Goal: Contribute content: Add original content to the website for others to see

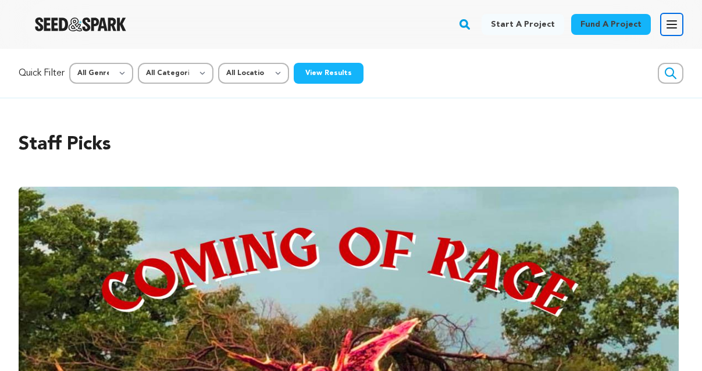
click at [672, 21] on icon "button" at bounding box center [671, 24] width 9 height 7
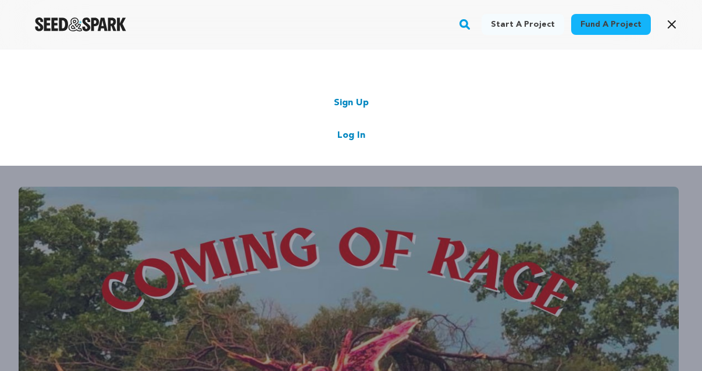
click at [358, 135] on link "Log In" at bounding box center [351, 136] width 28 height 14
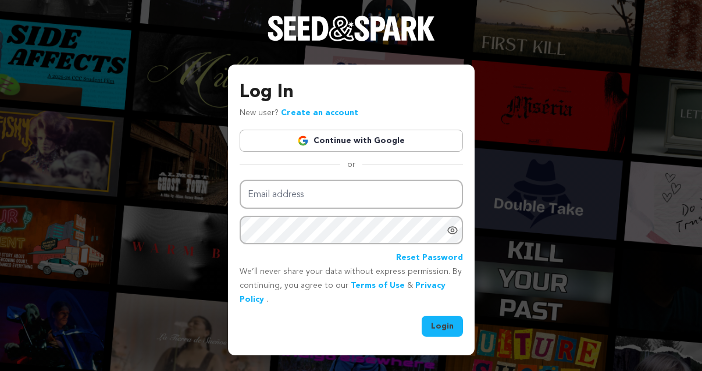
click at [358, 138] on link "Continue with Google" at bounding box center [351, 141] width 223 height 22
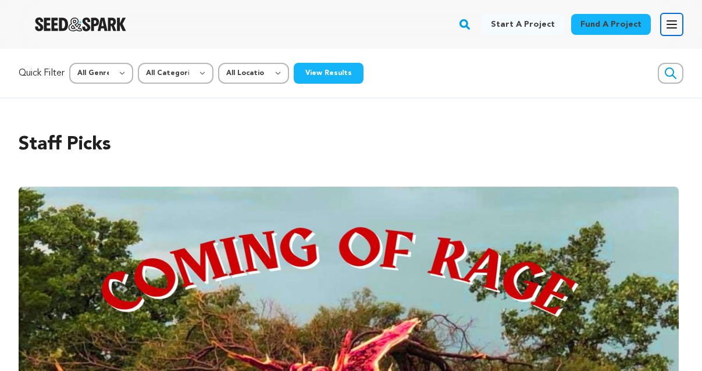
click at [672, 18] on icon "button" at bounding box center [672, 24] width 14 height 14
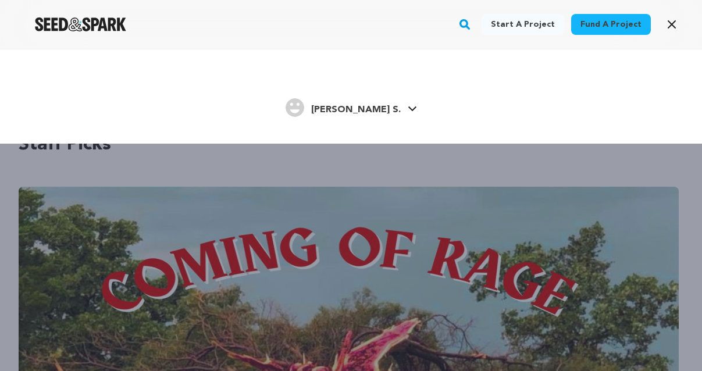
click at [354, 109] on span "[PERSON_NAME] S." at bounding box center [356, 109] width 90 height 9
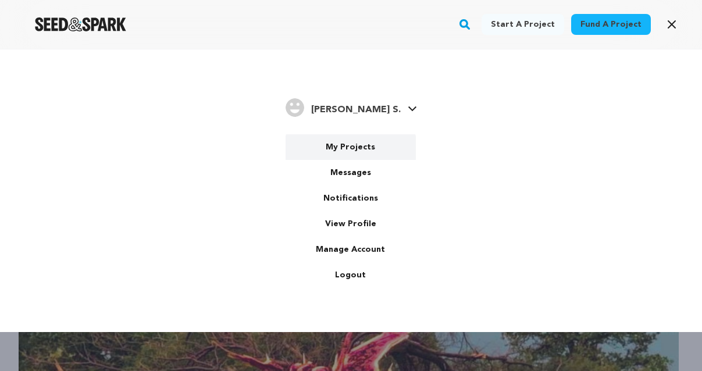
click at [351, 141] on link "My Projects" at bounding box center [351, 147] width 130 height 26
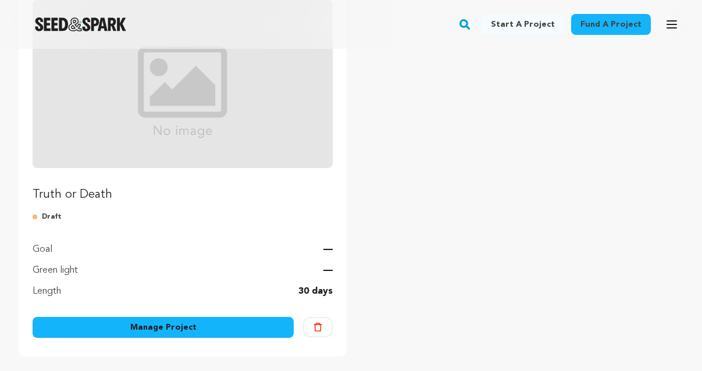
scroll to position [183, 0]
click at [192, 324] on link "Manage Project" at bounding box center [163, 328] width 261 height 21
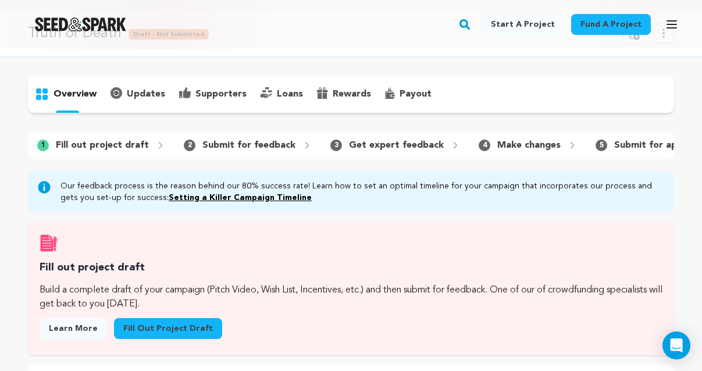
scroll to position [27, 0]
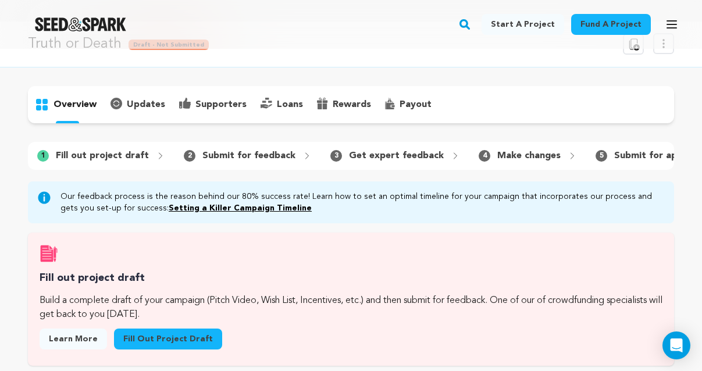
click at [146, 336] on link "Fill out project draft" at bounding box center [168, 339] width 108 height 21
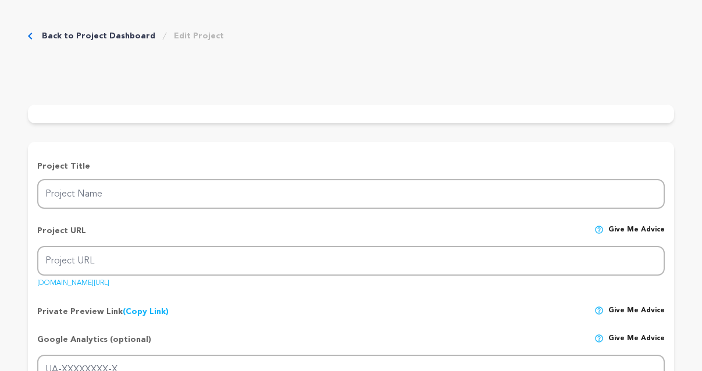
type input "Truth or Death"
type input "truth-or-death"
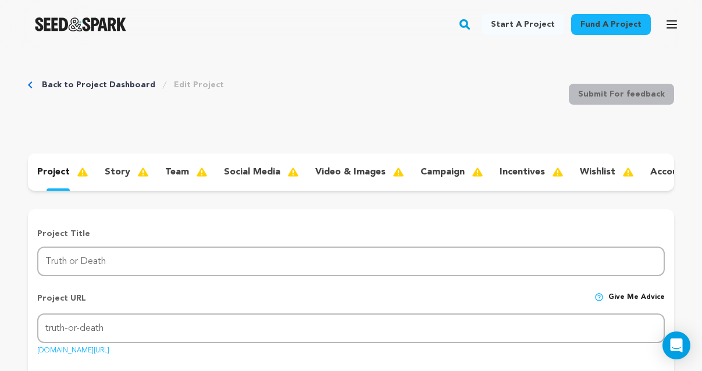
click at [130, 176] on div "story" at bounding box center [125, 172] width 60 height 19
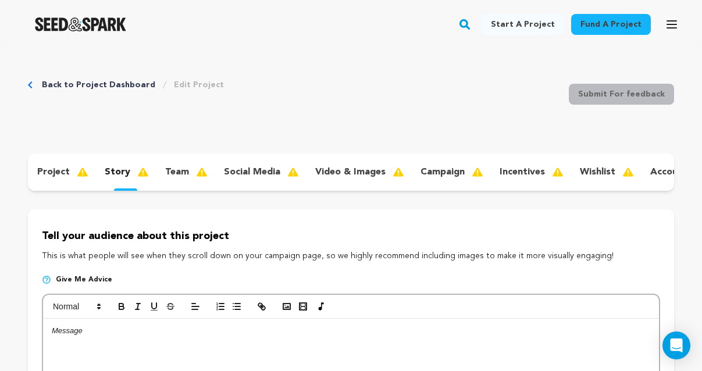
click at [176, 170] on p "team" at bounding box center [177, 172] width 24 height 14
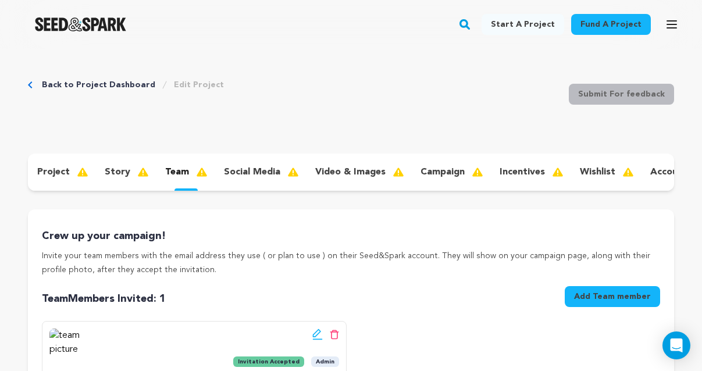
click at [241, 176] on p "social media" at bounding box center [252, 172] width 56 height 14
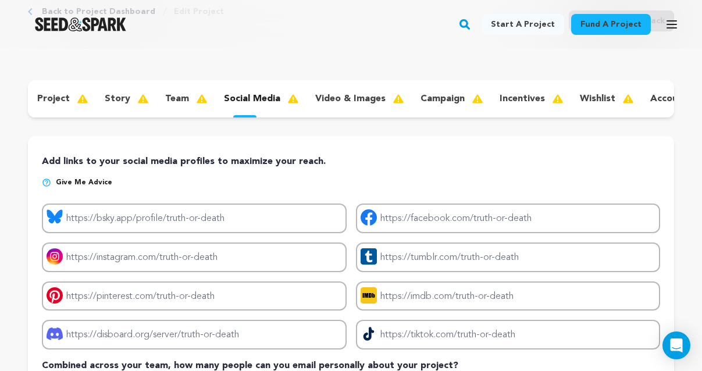
scroll to position [75, 0]
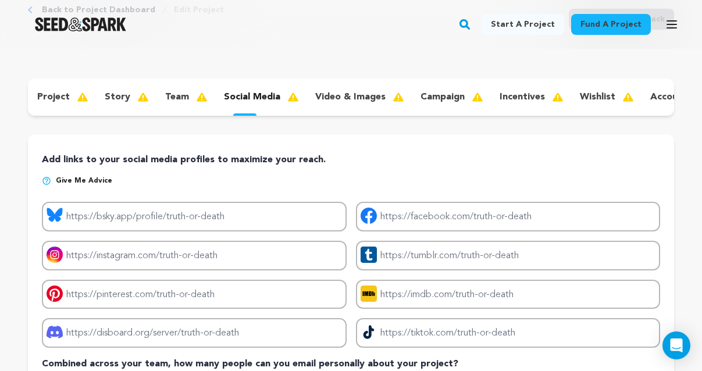
click at [356, 97] on p "video & images" at bounding box center [350, 97] width 70 height 14
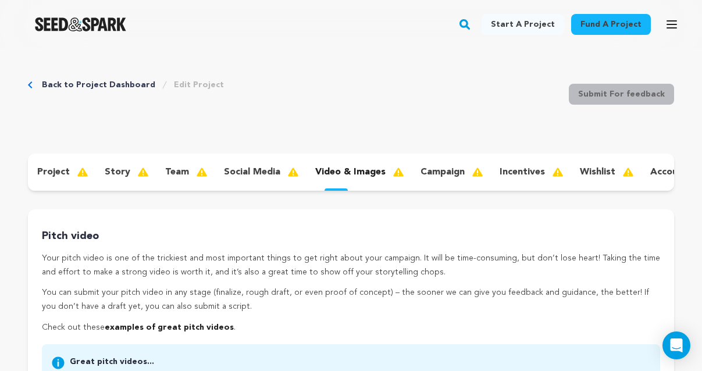
click at [598, 179] on div "wishlist" at bounding box center [605, 172] width 70 height 19
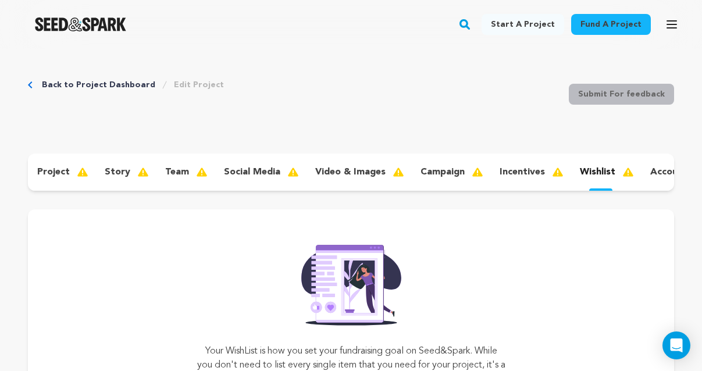
click at [534, 172] on p "incentives" at bounding box center [522, 172] width 45 height 14
